Goal: Transaction & Acquisition: Subscribe to service/newsletter

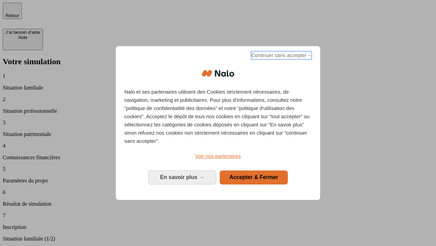
click at [281, 56] on span "Continuer sans accepter →" at bounding box center [281, 55] width 61 height 8
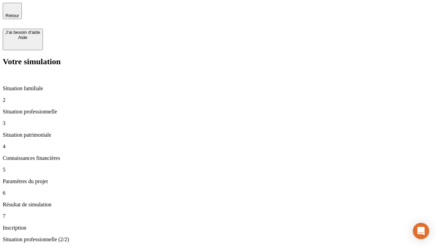
type input "30 000"
type input "40 000"
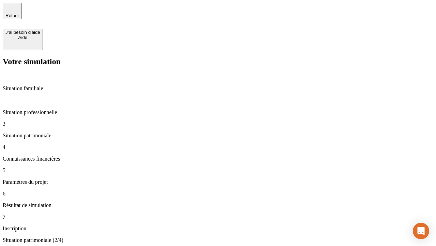
type input "1 100"
type input "20"
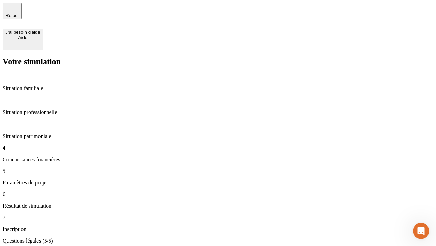
type input "40"
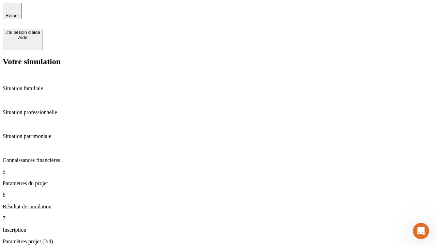
type input "62"
type input "50 000"
type input "640"
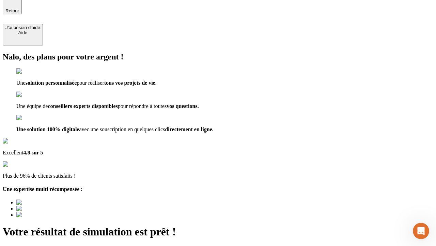
type input "[EMAIL_ADDRESS][DOMAIN_NAME]"
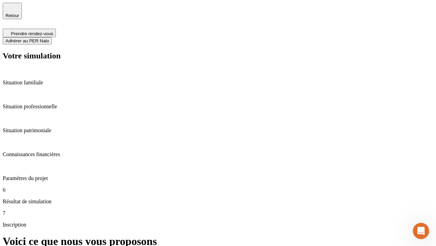
click at [49, 38] on span "Adhérer au PER Nalo" at bounding box center [27, 40] width 44 height 5
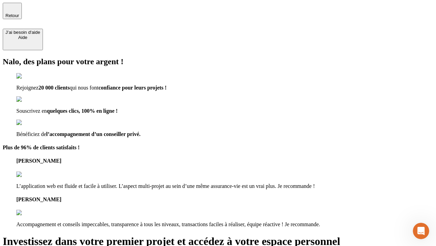
type input "[PERSON_NAME][EMAIL_ADDRESS][DOMAIN_NAME]"
